Goal: Task Accomplishment & Management: Manage account settings

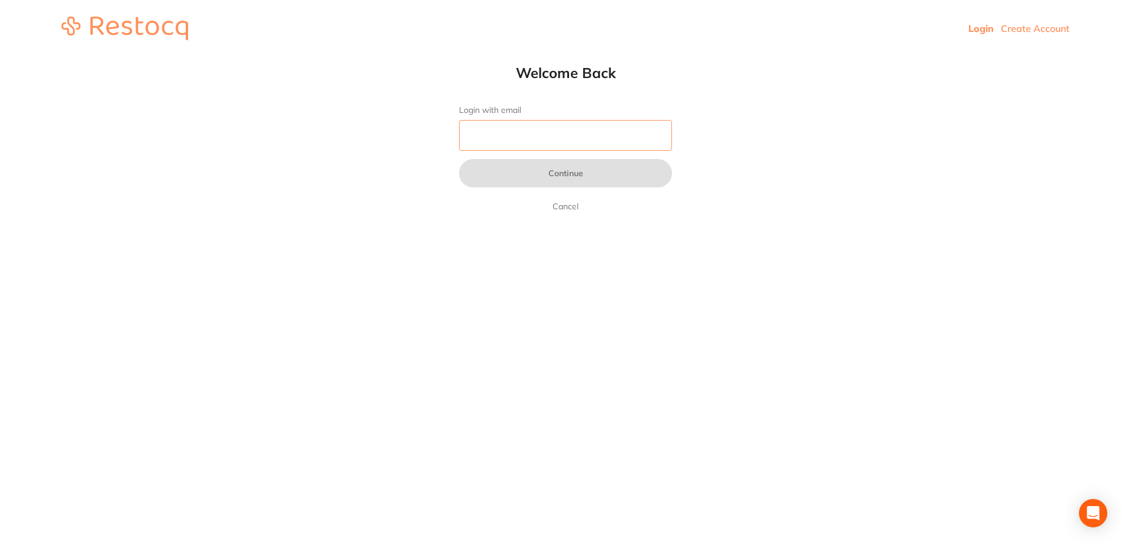
click at [565, 143] on input "Login with email" at bounding box center [565, 135] width 213 height 31
type input "[EMAIL_ADDRESS][DOMAIN_NAME]"
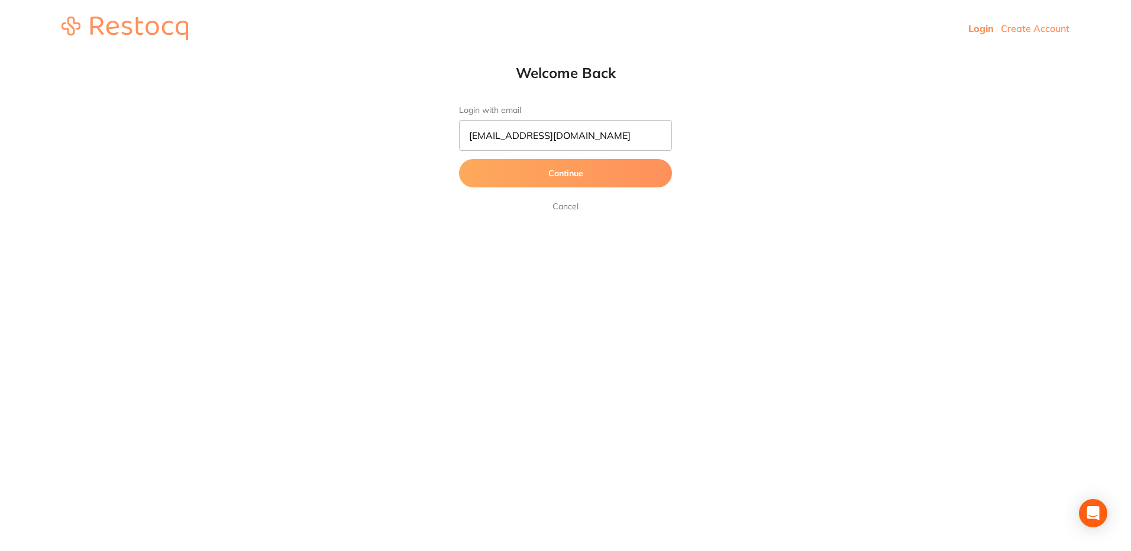
click at [549, 171] on button "Continue" at bounding box center [565, 173] width 213 height 28
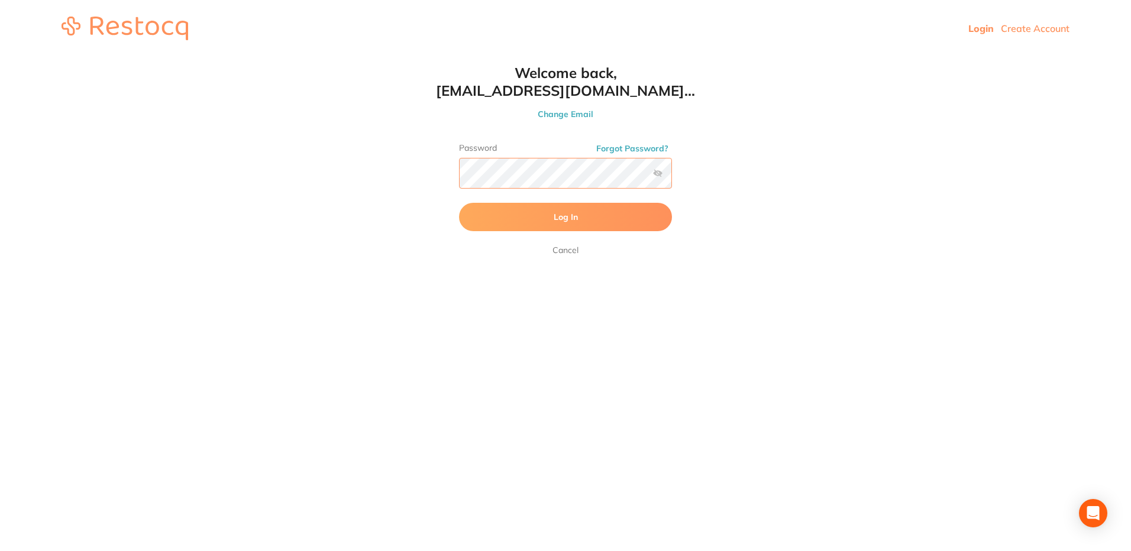
click at [459, 203] on button "Log In" at bounding box center [565, 217] width 213 height 28
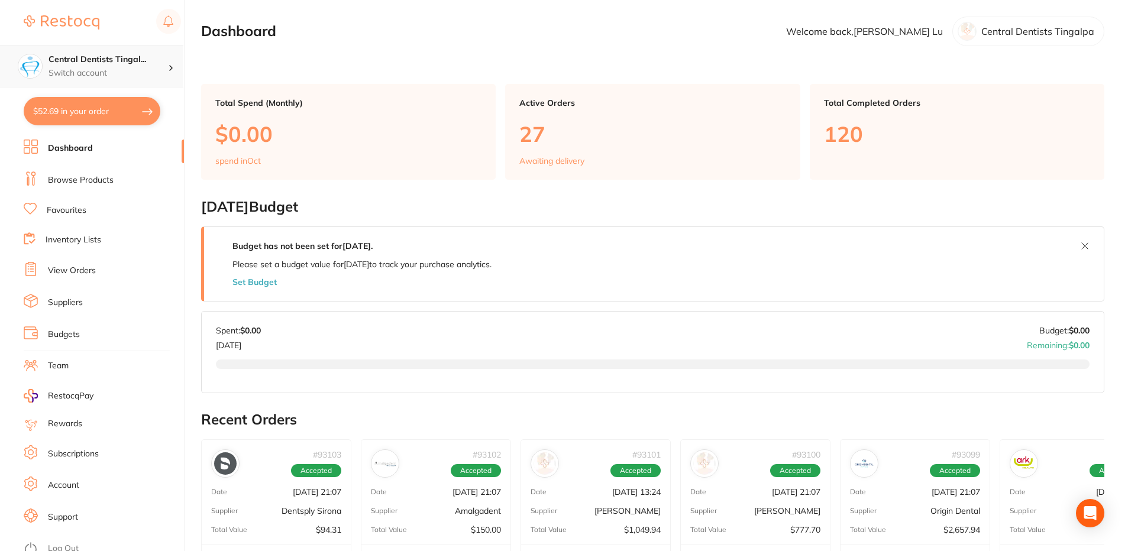
click at [162, 77] on p "Switch account" at bounding box center [109, 73] width 120 height 12
click at [146, 56] on h4 "Central Dentists Tingal..." at bounding box center [109, 60] width 120 height 12
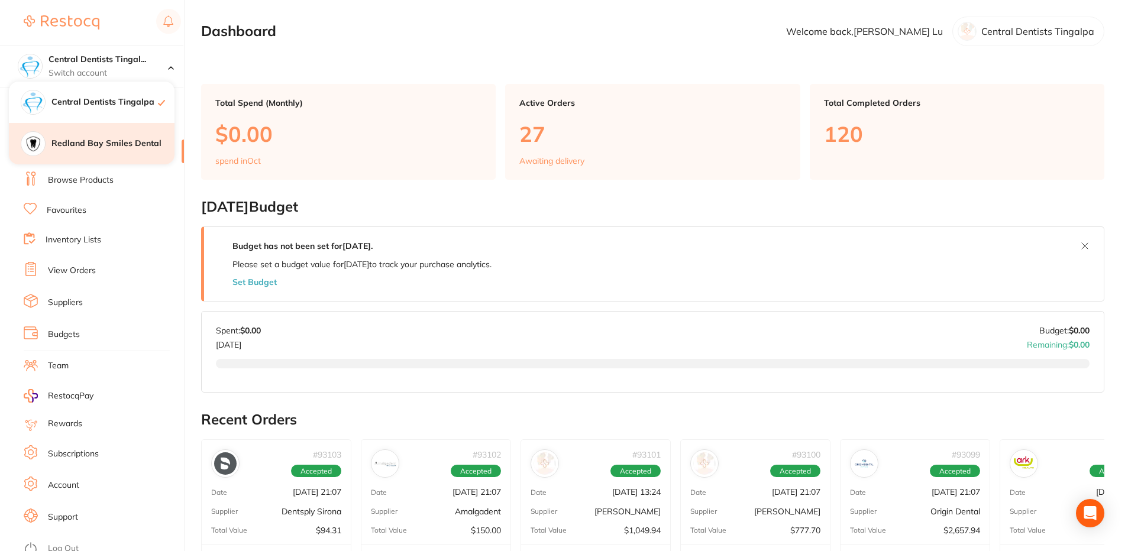
click at [101, 140] on h4 "Redland Bay Smiles Dental" at bounding box center [112, 144] width 123 height 12
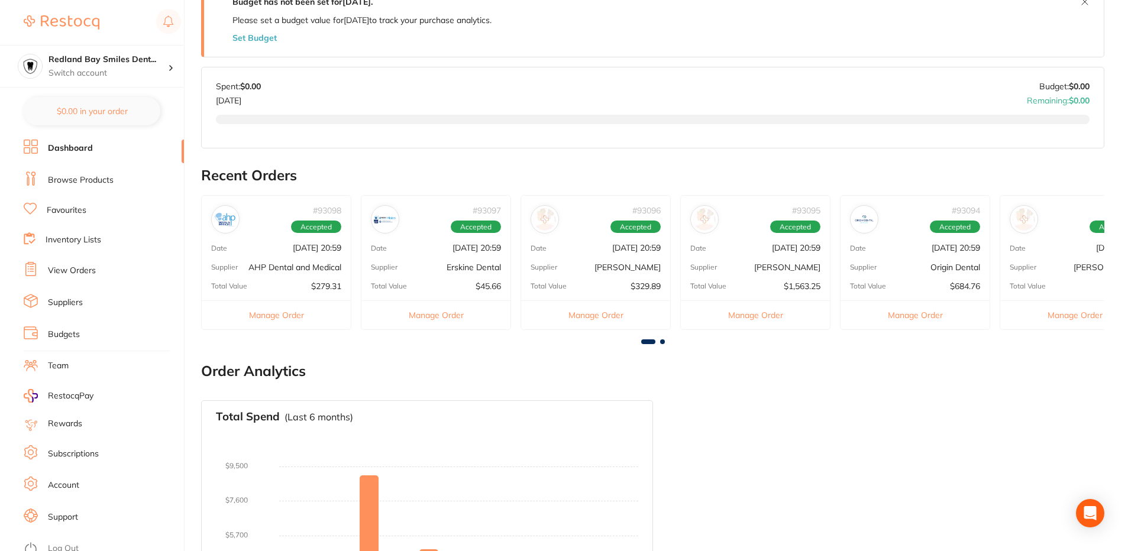
scroll to position [372, 0]
